Goal: Transaction & Acquisition: Purchase product/service

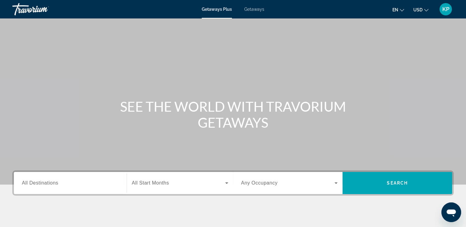
click at [250, 9] on span "Getaways" at bounding box center [254, 9] width 20 height 5
click at [22, 185] on span "All Destinations" at bounding box center [40, 183] width 36 height 5
click at [22, 185] on input "Destination All Destinations" at bounding box center [70, 183] width 97 height 7
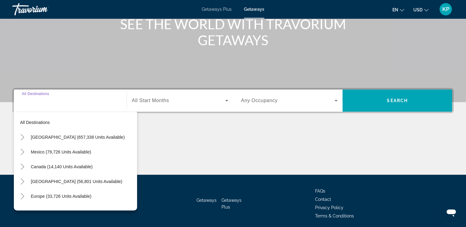
scroll to position [105, 0]
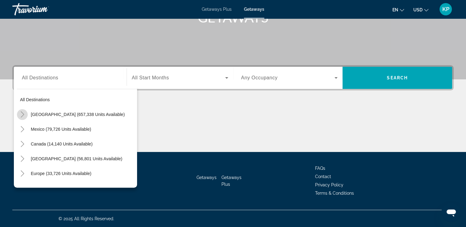
click at [20, 115] on icon "Toggle United States (657,338 units available)" at bounding box center [22, 115] width 6 height 6
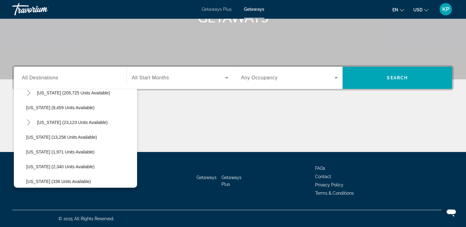
scroll to position [128, 0]
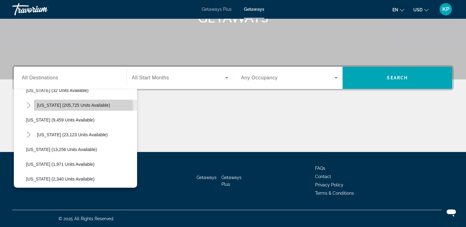
click at [71, 108] on span "Search widget" at bounding box center [85, 105] width 103 height 15
type input "**********"
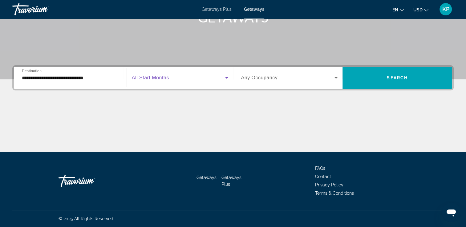
click at [227, 78] on icon "Search widget" at bounding box center [226, 78] width 3 height 2
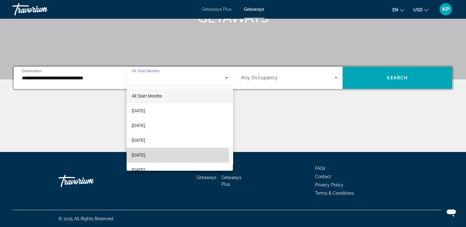
click at [145, 156] on span "[DATE]" at bounding box center [139, 155] width 14 height 7
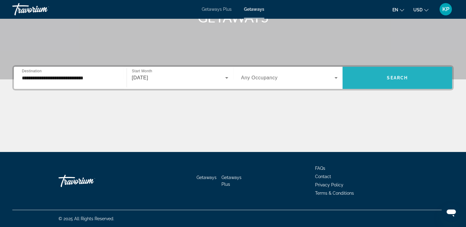
click at [390, 79] on span "Search" at bounding box center [397, 77] width 21 height 5
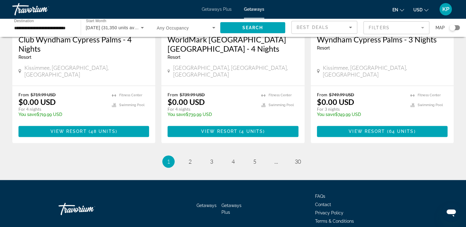
scroll to position [806, 0]
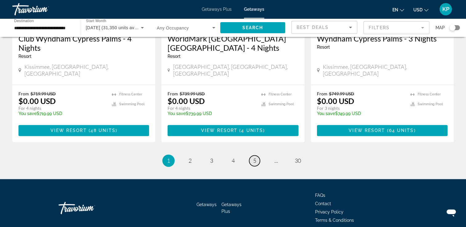
click at [255, 157] on span "5" at bounding box center [254, 160] width 3 height 7
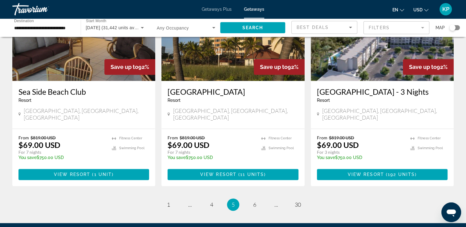
scroll to position [787, 0]
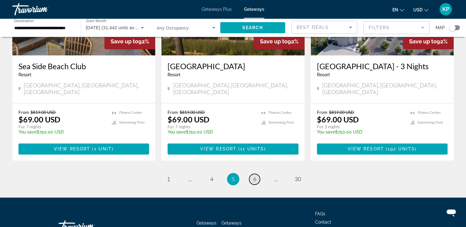
click at [256, 174] on link "page 6" at bounding box center [254, 179] width 11 height 11
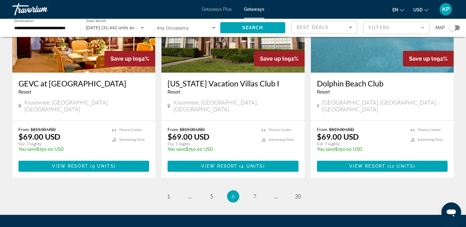
scroll to position [776, 0]
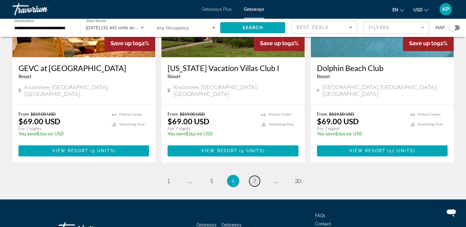
click at [254, 178] on span "7" at bounding box center [254, 181] width 3 height 7
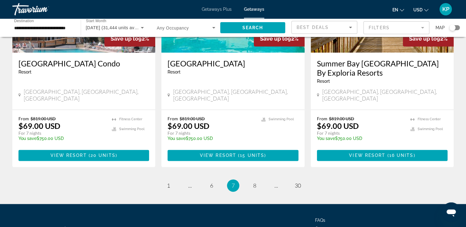
scroll to position [796, 0]
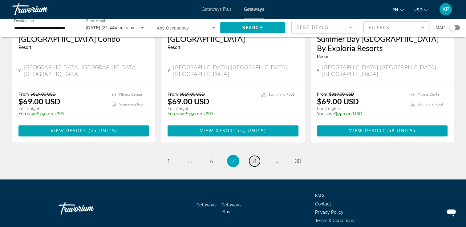
click at [258, 156] on link "page 8" at bounding box center [254, 161] width 11 height 11
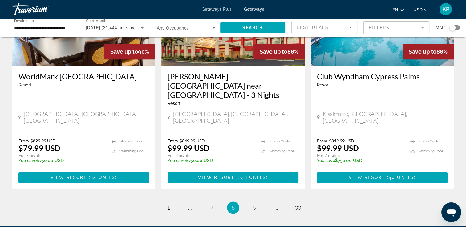
scroll to position [778, 0]
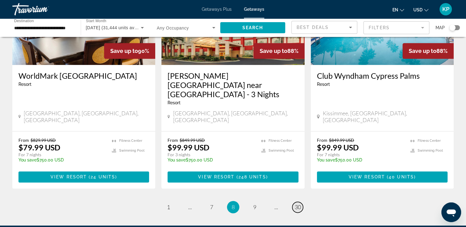
click at [296, 204] on span "30" at bounding box center [298, 207] width 6 height 7
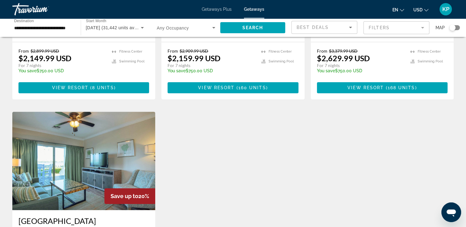
scroll to position [568, 0]
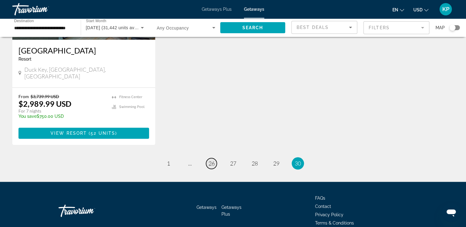
click at [210, 160] on span "26" at bounding box center [212, 163] width 6 height 7
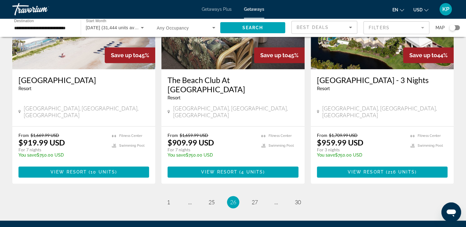
scroll to position [778, 0]
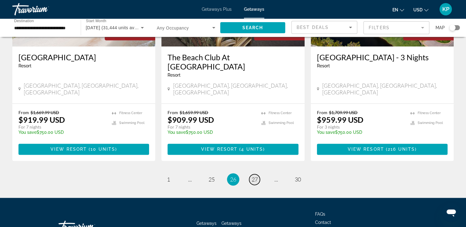
click at [254, 176] on span "27" at bounding box center [255, 179] width 6 height 7
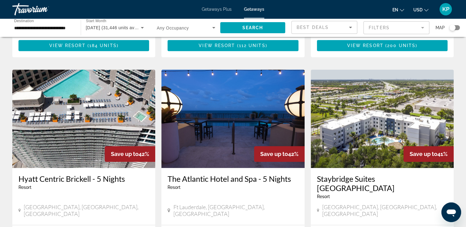
scroll to position [678, 0]
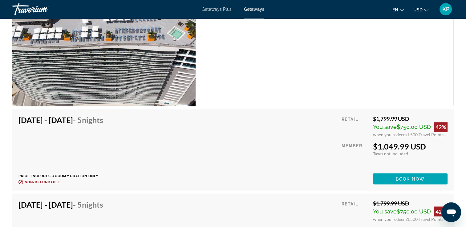
scroll to position [998, 0]
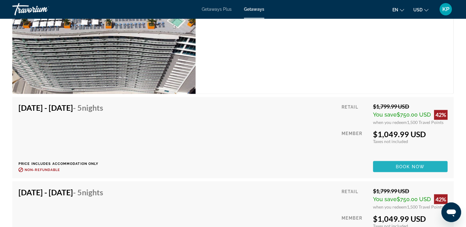
click at [417, 164] on span "Book now" at bounding box center [410, 166] width 29 height 5
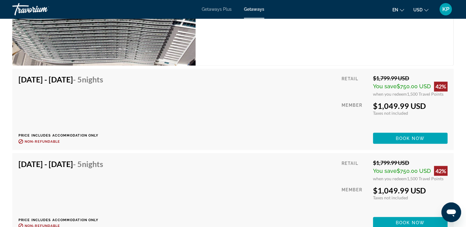
scroll to position [1035, 0]
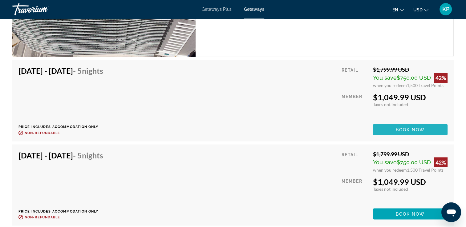
click at [406, 127] on span "Book now" at bounding box center [410, 129] width 29 height 5
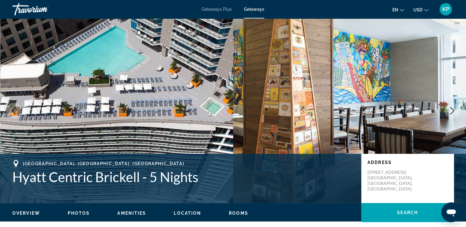
click at [237, 213] on span "Rooms" at bounding box center [238, 213] width 19 height 5
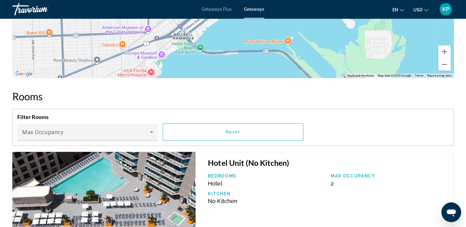
scroll to position [848, 0]
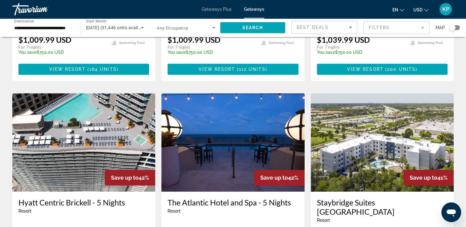
scroll to position [690, 0]
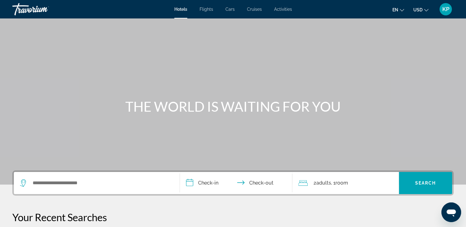
click at [87, 174] on div "Search widget" at bounding box center [96, 183] width 153 height 22
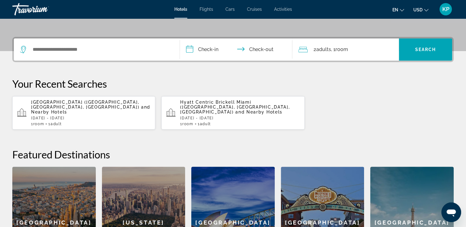
scroll to position [150, 0]
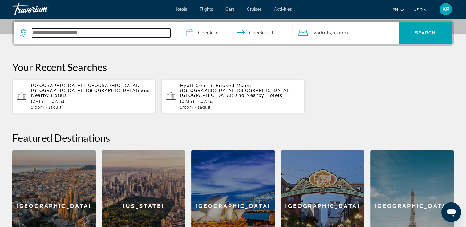
click at [85, 30] on input "Search widget" at bounding box center [101, 32] width 138 height 9
click at [38, 31] on input "Search widget" at bounding box center [101, 32] width 138 height 9
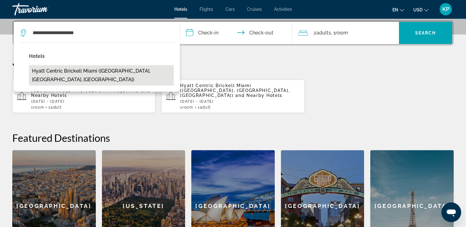
click at [69, 70] on button "Hyatt Centric Brickell Miami (Miami, FL, US)" at bounding box center [101, 75] width 145 height 20
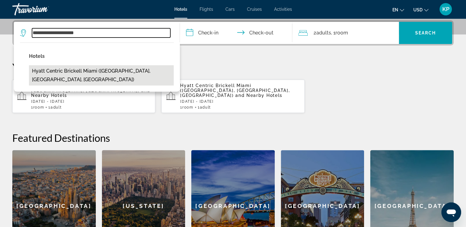
type input "**********"
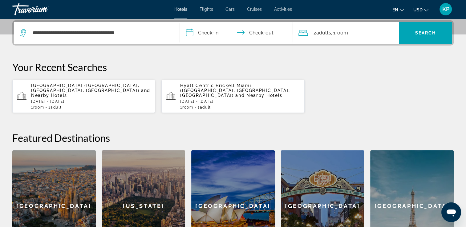
click at [189, 30] on input "**********" at bounding box center [237, 34] width 115 height 24
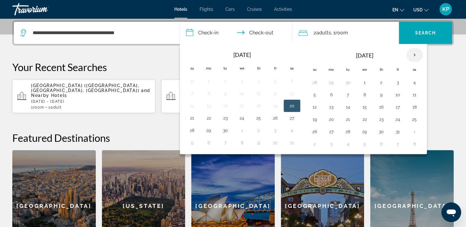
click at [409, 53] on th "Next month" at bounding box center [414, 55] width 17 height 14
click at [380, 80] on button "4" at bounding box center [381, 82] width 10 height 9
click at [393, 82] on button "5" at bounding box center [398, 82] width 10 height 9
type input "**********"
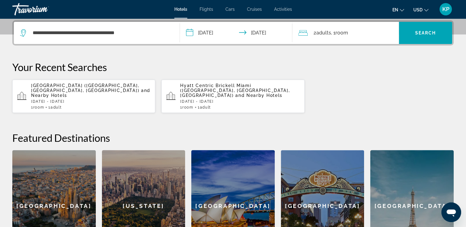
click at [358, 40] on div "2 Adult Adults , 1 Room rooms" at bounding box center [349, 33] width 100 height 22
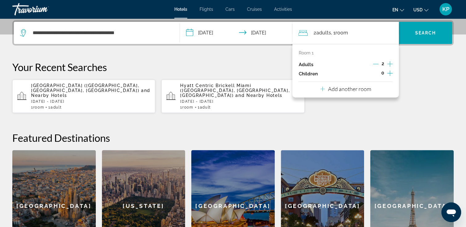
click at [375, 64] on icon "Decrement adults" at bounding box center [376, 64] width 6 height 6
click at [417, 35] on span "Search widget" at bounding box center [425, 33] width 53 height 15
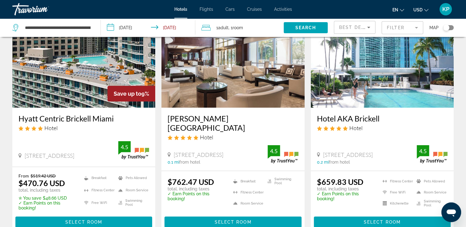
scroll to position [62, 0]
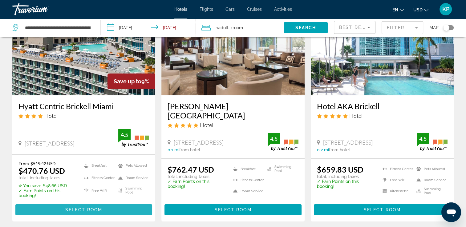
click at [98, 203] on span "Main content" at bounding box center [83, 210] width 137 height 15
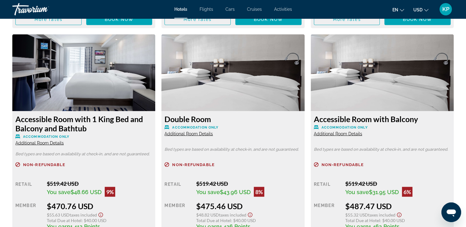
scroll to position [1072, 0]
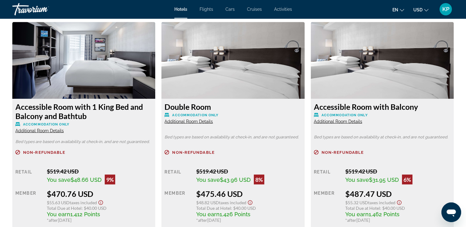
click at [98, 76] on img "Main content" at bounding box center [83, 60] width 143 height 77
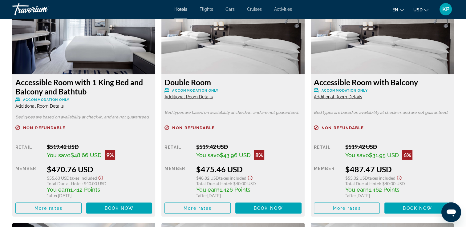
scroll to position [1109, 0]
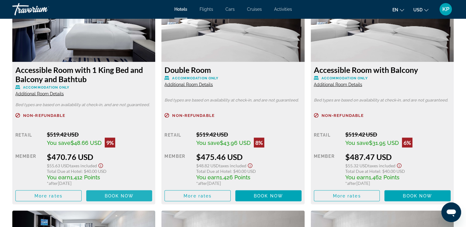
click at [132, 193] on span "Book now" at bounding box center [119, 195] width 29 height 5
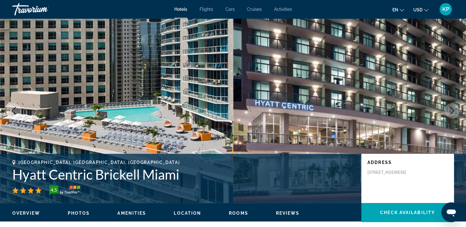
click at [239, 211] on span "Rooms" at bounding box center [238, 213] width 19 height 5
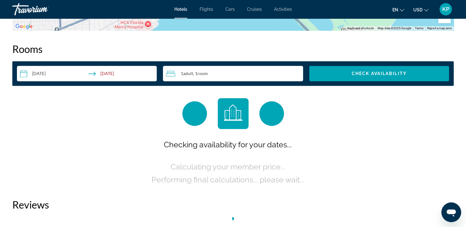
scroll to position [771, 0]
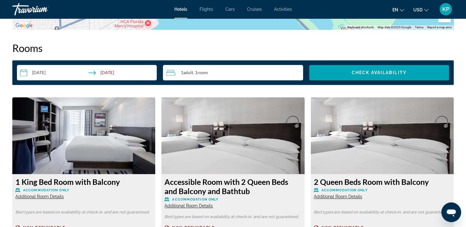
click at [39, 194] on span "Additional Room Details" at bounding box center [39, 196] width 48 height 5
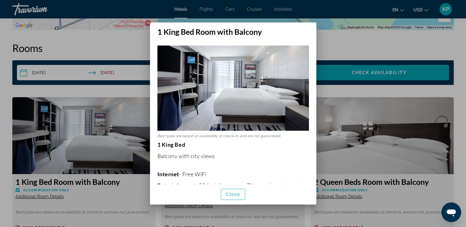
click at [293, 98] on img at bounding box center [233, 88] width 152 height 85
click at [233, 199] on span "button" at bounding box center [233, 194] width 24 height 15
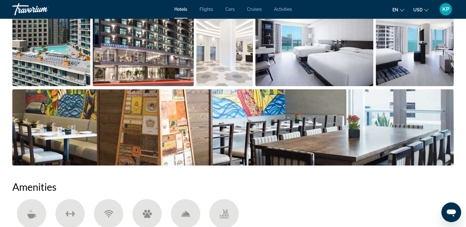
scroll to position [307, 0]
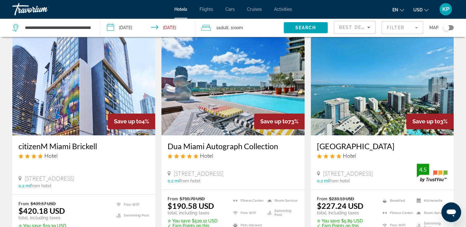
scroll to position [283, 0]
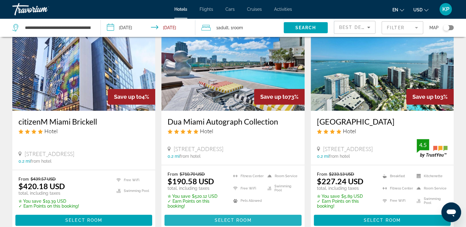
click at [230, 218] on span "Select Room" at bounding box center [232, 220] width 37 height 5
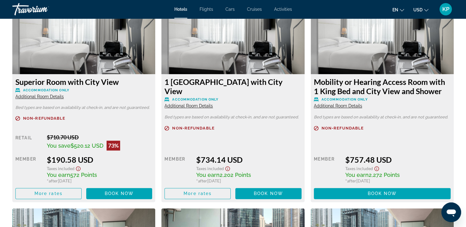
scroll to position [887, 0]
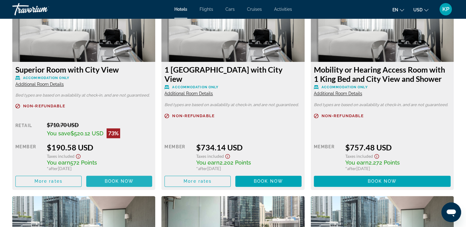
click at [118, 179] on span "Book now" at bounding box center [119, 181] width 29 height 5
